Goal: Task Accomplishment & Management: Manage account settings

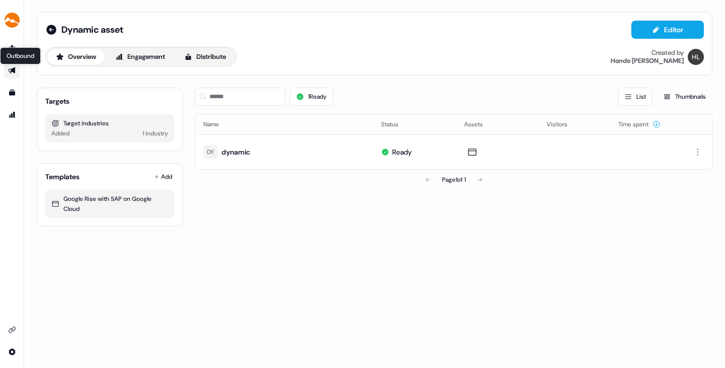
click at [10, 68] on icon "Go to outbound experience" at bounding box center [12, 71] width 8 height 8
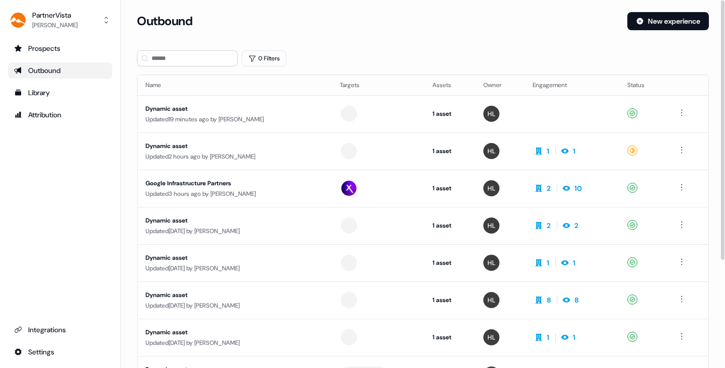
click at [231, 147] on div "Dynamic asset" at bounding box center [235, 146] width 178 height 10
click at [277, 115] on div "Updated 19 minutes ago by [PERSON_NAME]" at bounding box center [235, 119] width 178 height 10
